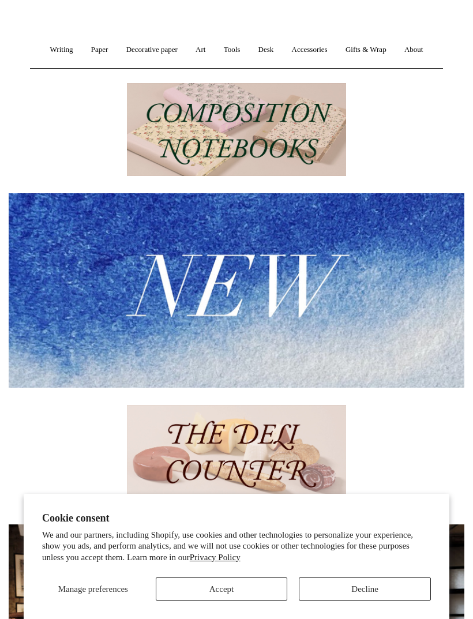
scroll to position [106, 0]
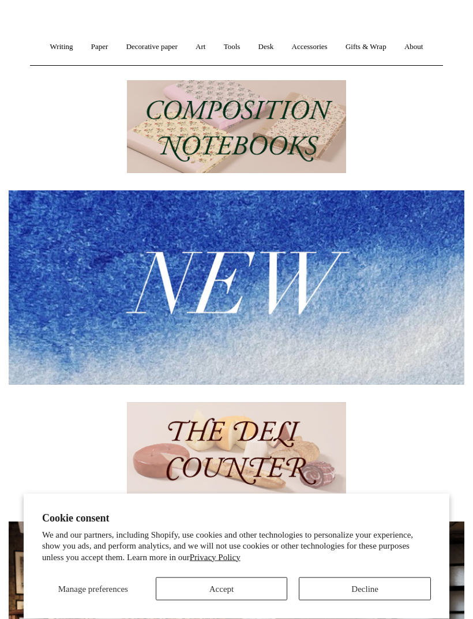
click at [303, 277] on img at bounding box center [237, 288] width 456 height 194
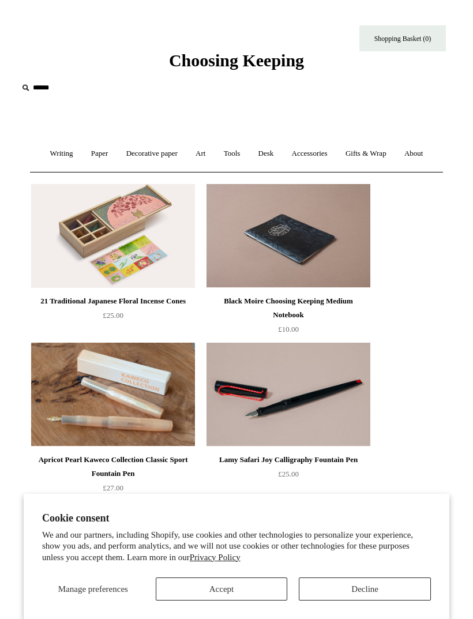
click at [253, 591] on button "Accept" at bounding box center [222, 589] width 132 height 23
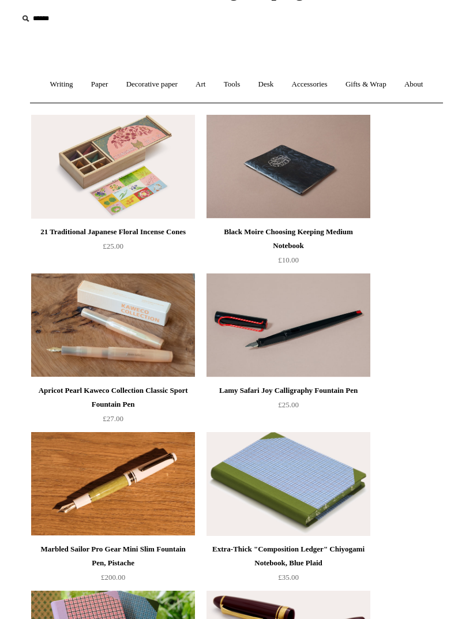
scroll to position [69, 0]
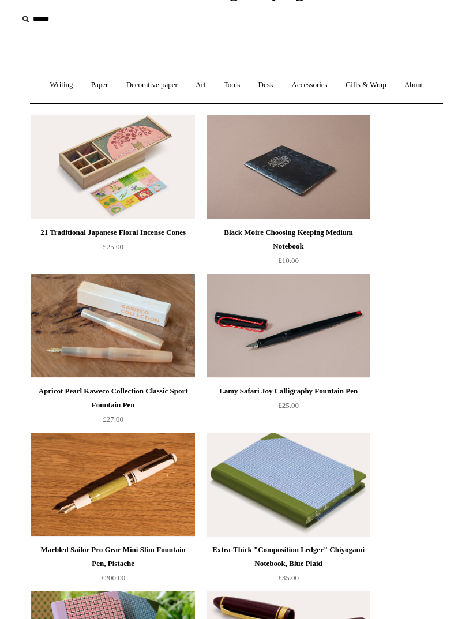
click at [311, 339] on img at bounding box center [289, 326] width 164 height 104
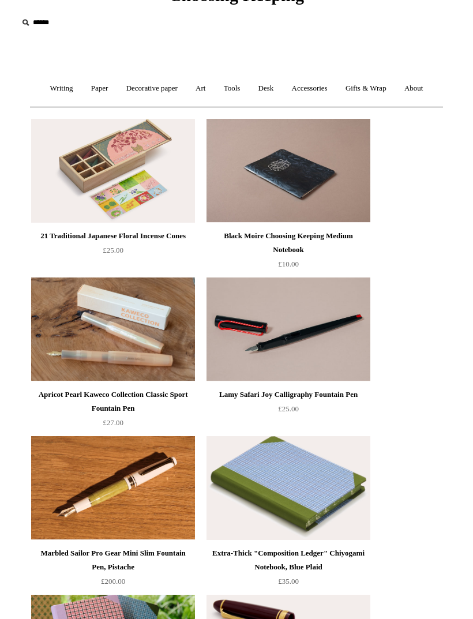
scroll to position [0, 0]
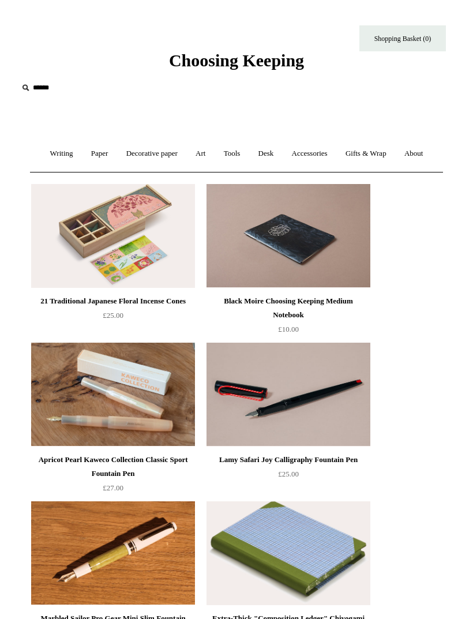
click at [371, 150] on link "Gifts & Wrap +" at bounding box center [366, 154] width 57 height 31
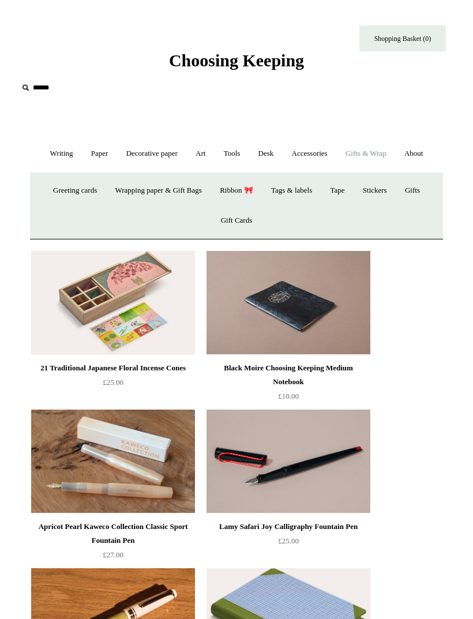
click at [425, 187] on link "Gifts +" at bounding box center [412, 190] width 31 height 31
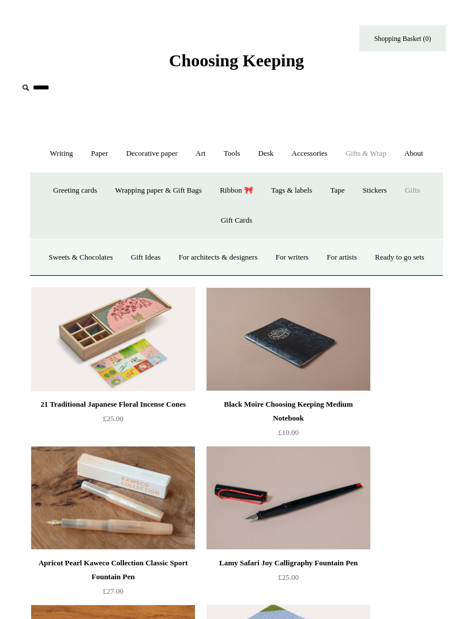
click at [169, 254] on link "Gift Ideas" at bounding box center [146, 257] width 46 height 31
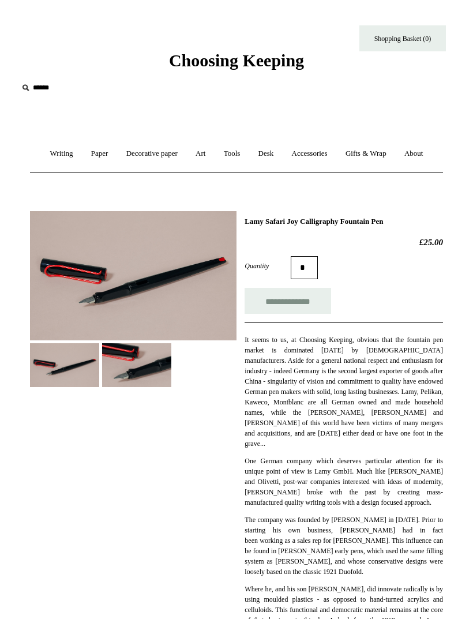
click at [141, 365] on img at bounding box center [136, 364] width 69 height 43
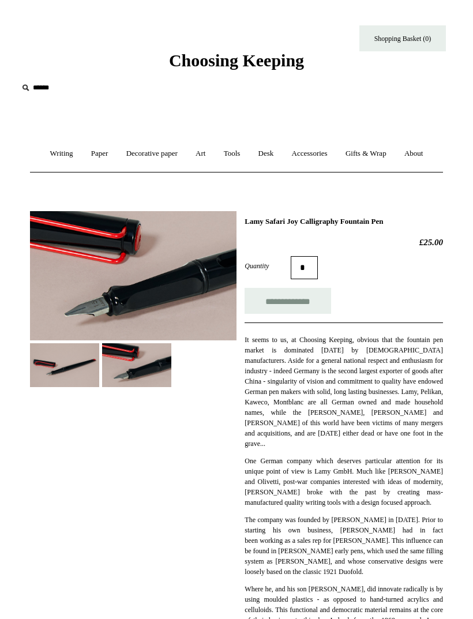
click at [68, 371] on img at bounding box center [64, 364] width 69 height 43
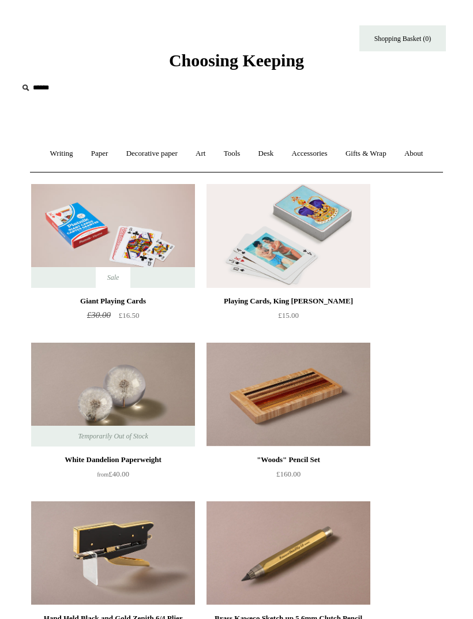
click at [65, 156] on link "Writing +" at bounding box center [61, 154] width 39 height 31
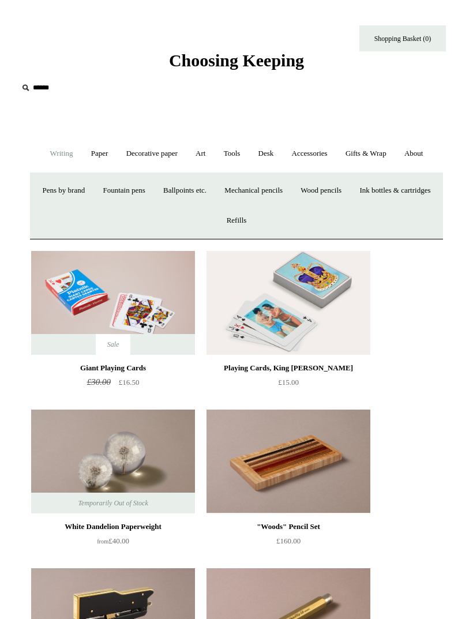
click at [215, 185] on link "Ballpoints etc. +" at bounding box center [184, 190] width 59 height 31
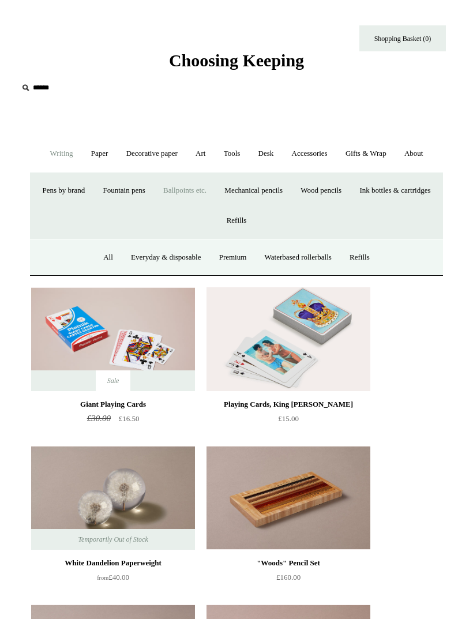
click at [100, 259] on link "All" at bounding box center [108, 257] width 26 height 31
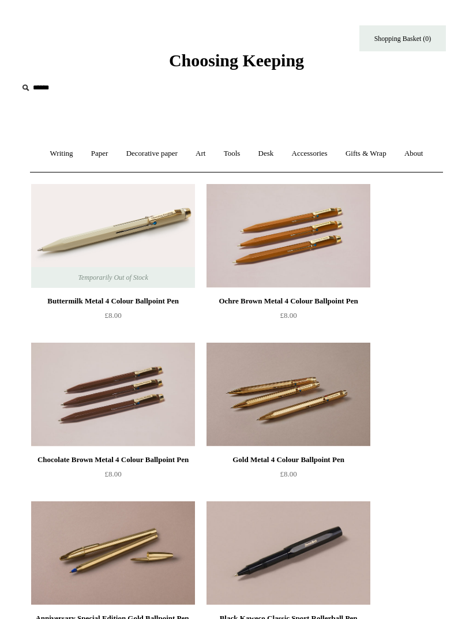
click at [96, 156] on link "Paper +" at bounding box center [99, 154] width 33 height 31
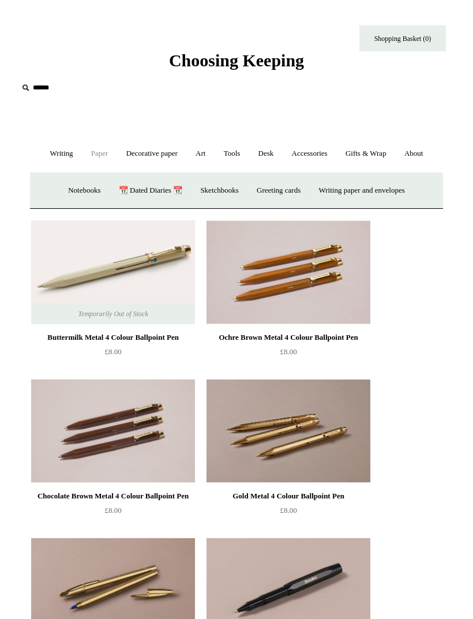
click at [69, 191] on link "Notebooks +" at bounding box center [84, 190] width 48 height 31
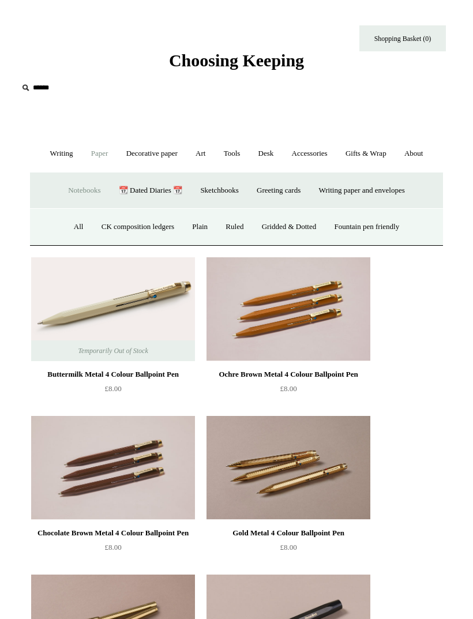
click at [68, 229] on link "All" at bounding box center [79, 227] width 26 height 31
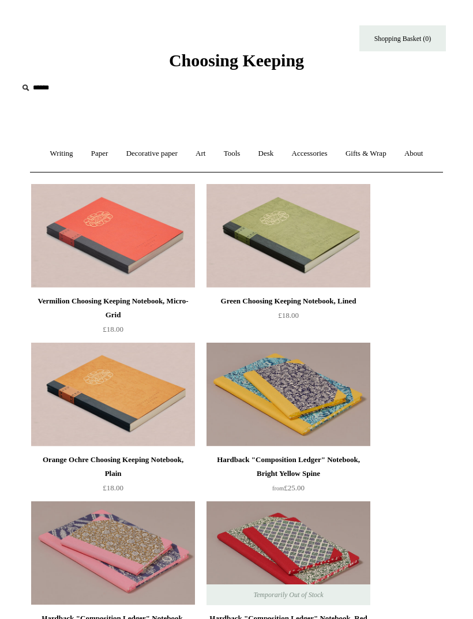
click at [124, 249] on img at bounding box center [113, 236] width 164 height 104
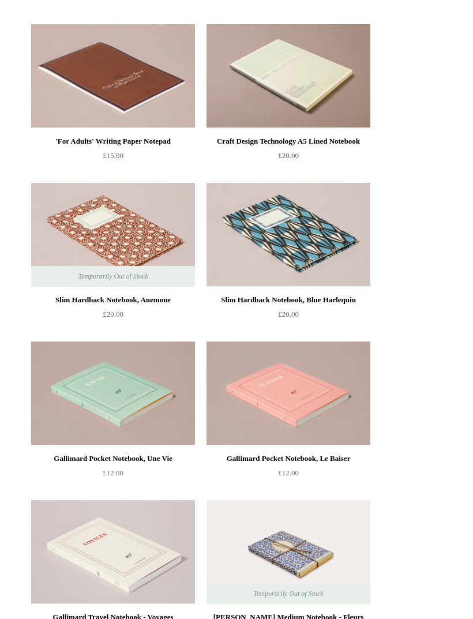
scroll to position [6037, 0]
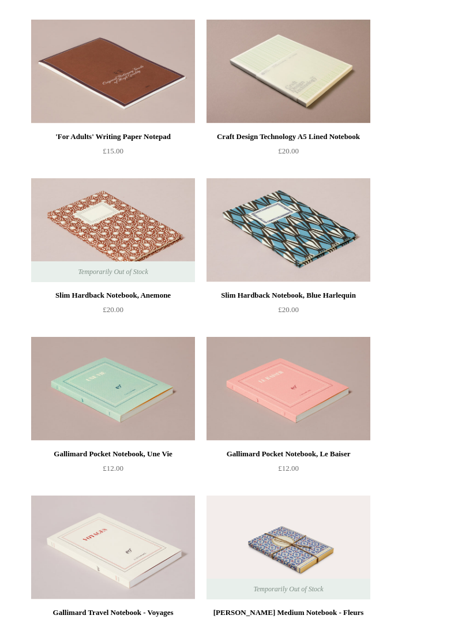
click at [126, 409] on img at bounding box center [113, 390] width 164 height 104
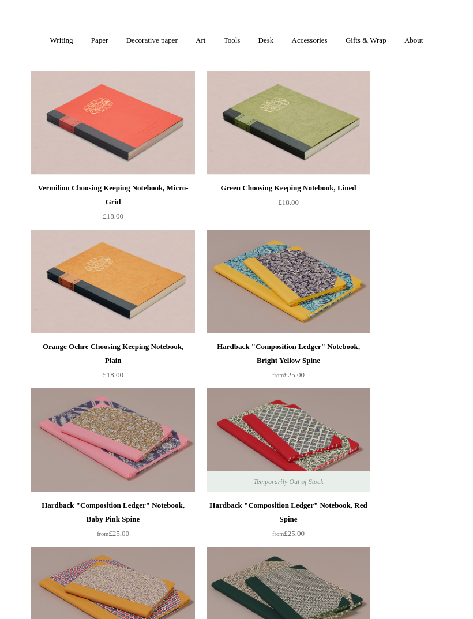
scroll to position [0, 0]
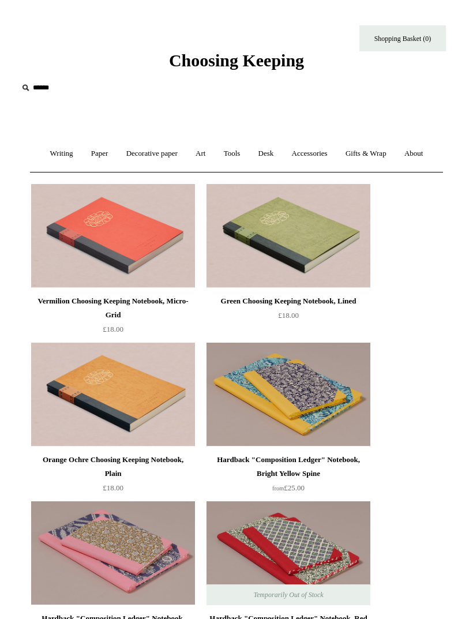
click at [238, 156] on link "Tools +" at bounding box center [232, 154] width 33 height 31
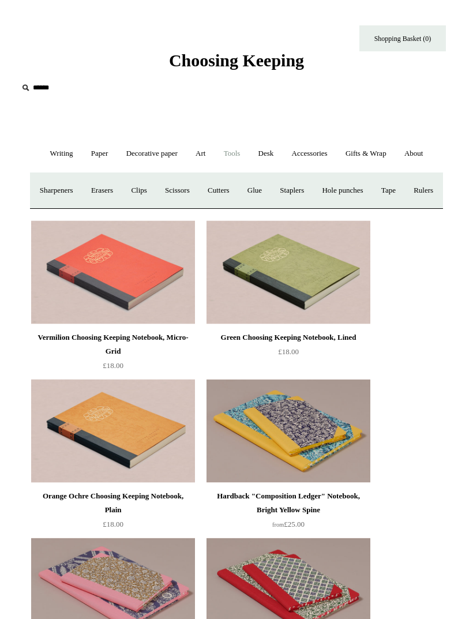
click at [190, 194] on link "Scissors" at bounding box center [177, 190] width 41 height 31
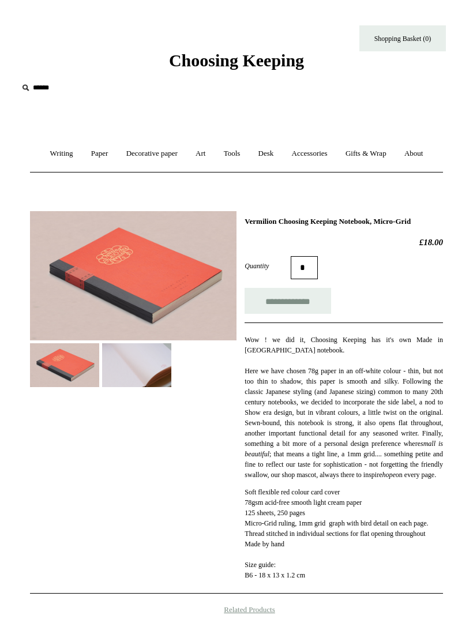
click at [140, 356] on img at bounding box center [136, 364] width 69 height 43
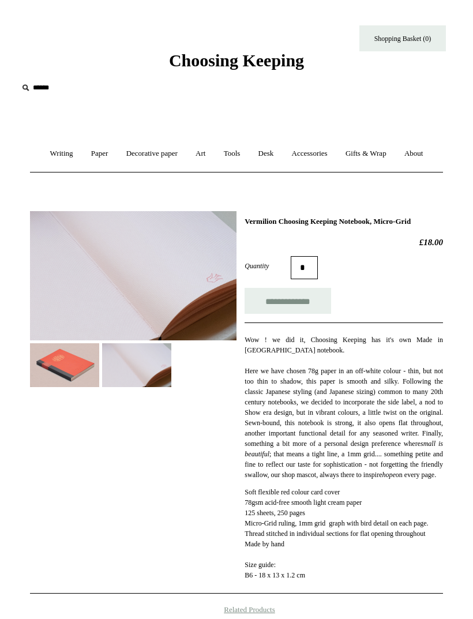
click at [70, 363] on img at bounding box center [64, 364] width 69 height 43
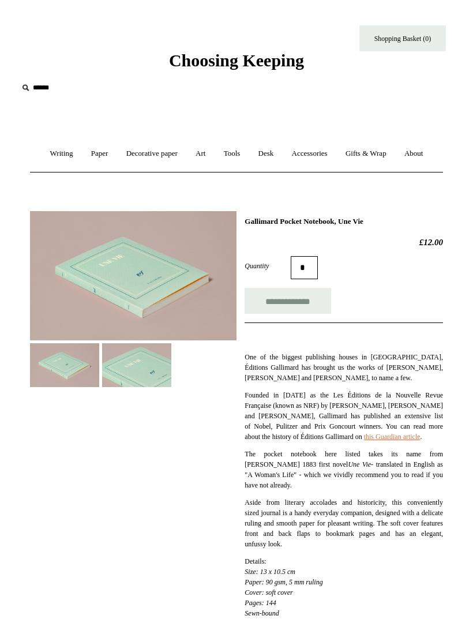
click at [140, 368] on img at bounding box center [136, 364] width 69 height 43
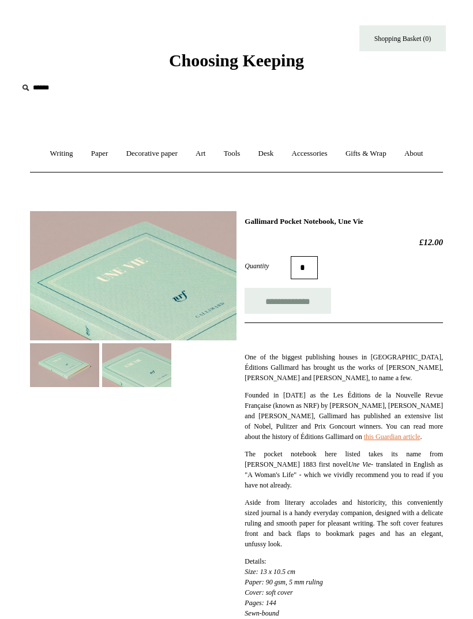
click at [81, 363] on img at bounding box center [64, 364] width 69 height 43
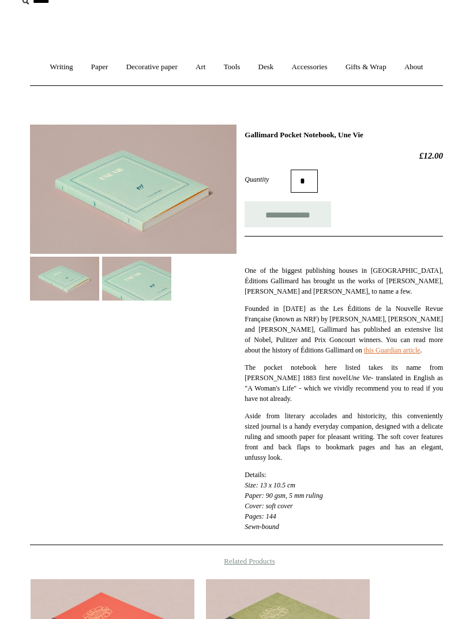
scroll to position [73, 0]
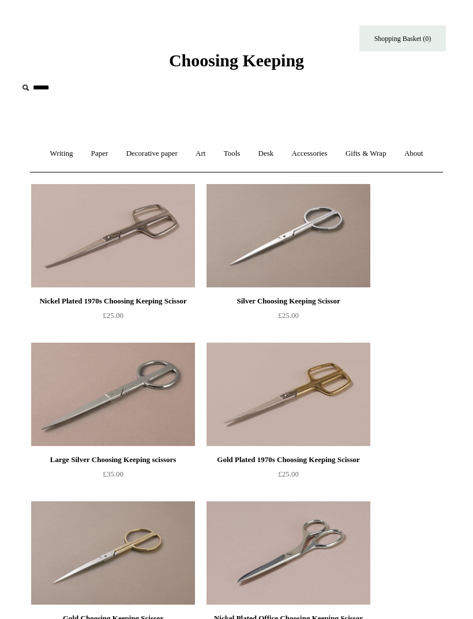
click at [307, 159] on link "Accessories +" at bounding box center [310, 154] width 52 height 31
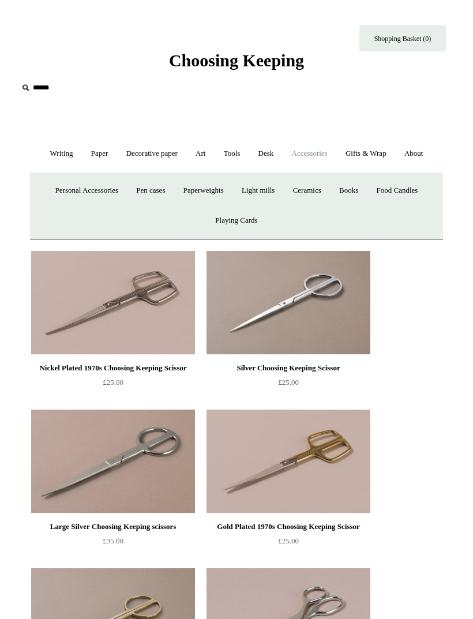
click at [150, 187] on link "Pen cases" at bounding box center [150, 190] width 45 height 31
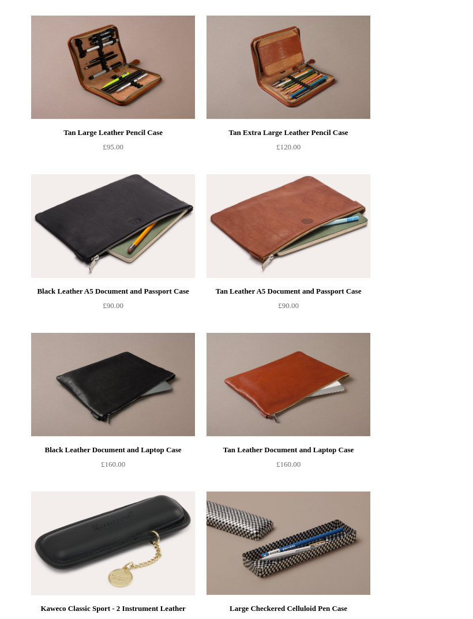
scroll to position [1541, 0]
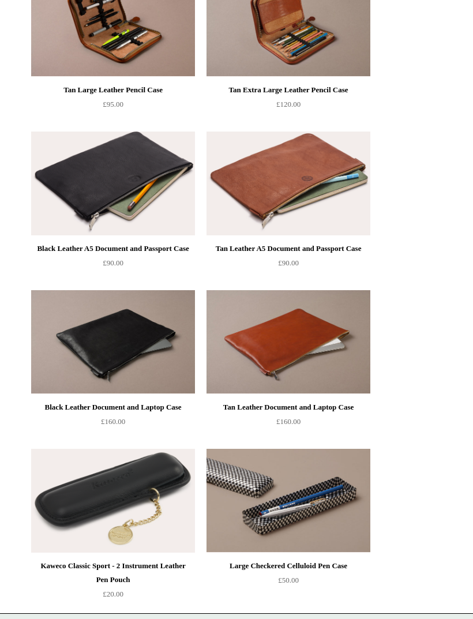
scroll to position [1475, 0]
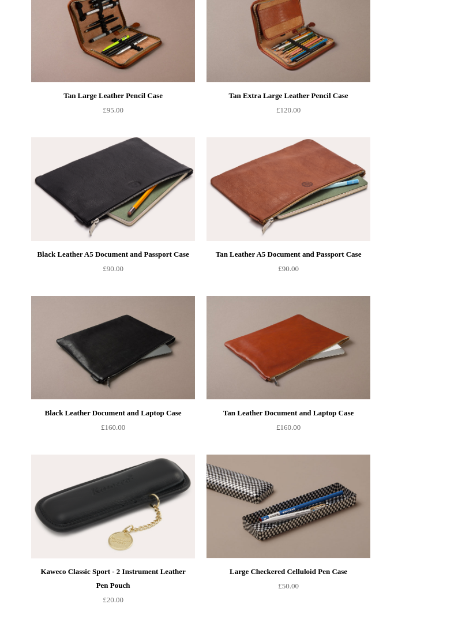
click at [155, 500] on img at bounding box center [113, 507] width 164 height 104
